Goal: Navigation & Orientation: Find specific page/section

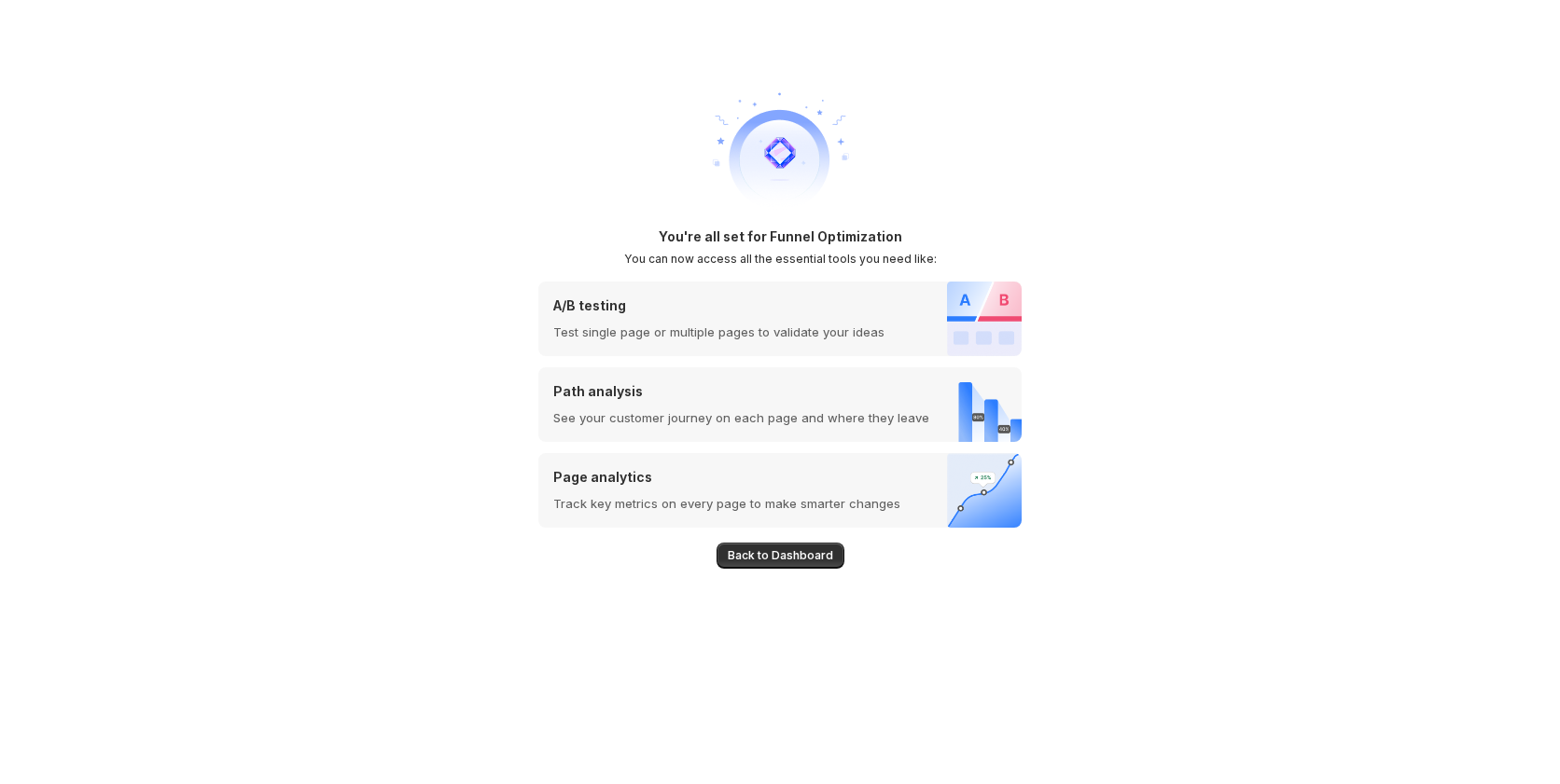
click at [273, 392] on div "You're all set for Funnel Optimization You can now access all the essential too…" at bounding box center [780, 392] width 1560 height 784
